Goal: Check status

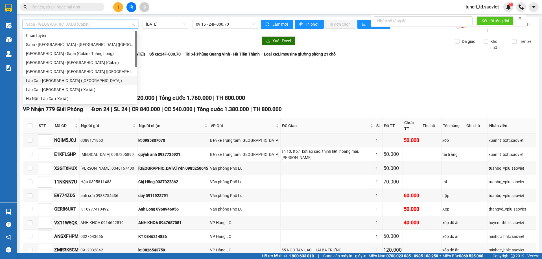
click at [61, 80] on div "Lào Cai - [GEOGRAPHIC_DATA] ([GEOGRAPHIC_DATA])" at bounding box center [80, 81] width 108 height 6
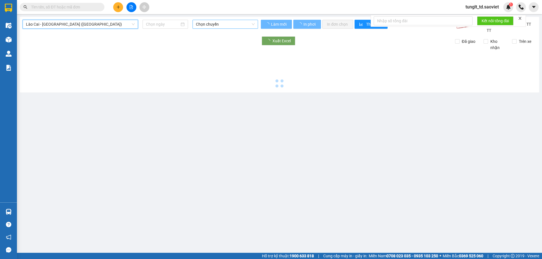
type input "[DATE]"
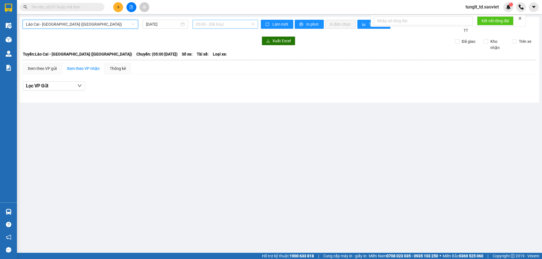
click at [216, 23] on span "05:00 - (Đã hủy)" at bounding box center [225, 24] width 59 height 8
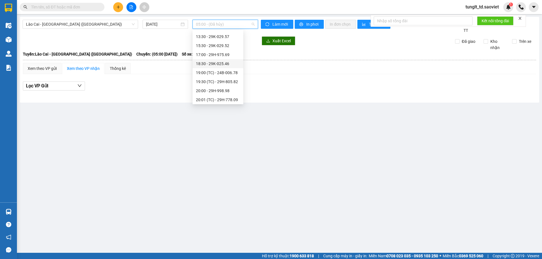
scroll to position [43, 0]
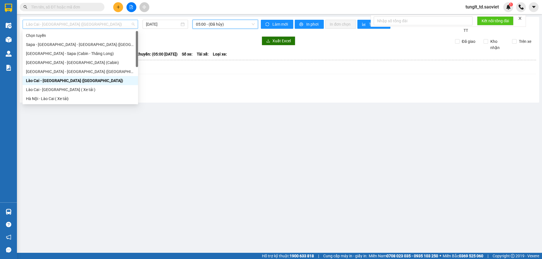
click at [108, 23] on span "Lào Cai - [GEOGRAPHIC_DATA] ([GEOGRAPHIC_DATA])" at bounding box center [80, 24] width 109 height 8
click at [59, 46] on div "Sapa - [GEOGRAPHIC_DATA] - [GEOGRAPHIC_DATA] ([GEOGRAPHIC_DATA])" at bounding box center [80, 45] width 109 height 6
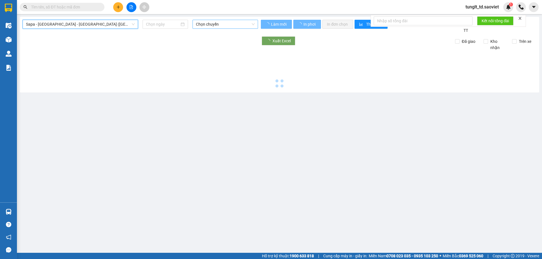
type input "[DATE]"
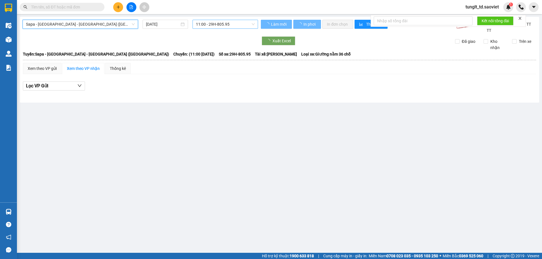
click at [217, 23] on span "11:00 - 29H-805.95" at bounding box center [225, 24] width 59 height 8
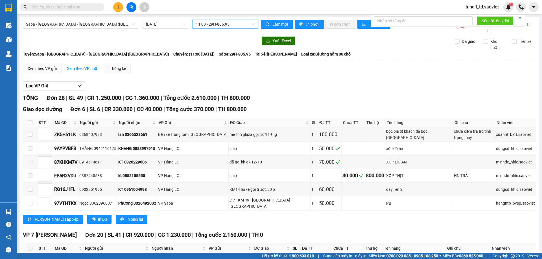
click at [226, 26] on span "11:00 - 29H-805.95" at bounding box center [225, 24] width 59 height 8
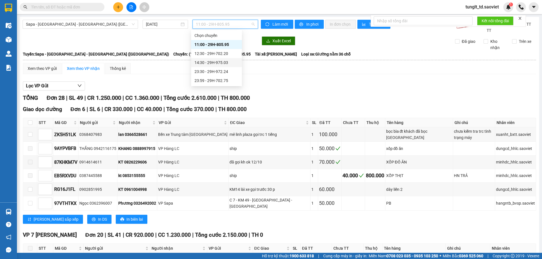
click at [220, 64] on div "14:30 - 29H-975.03" at bounding box center [217, 63] width 44 height 6
